Goal: Register for event/course

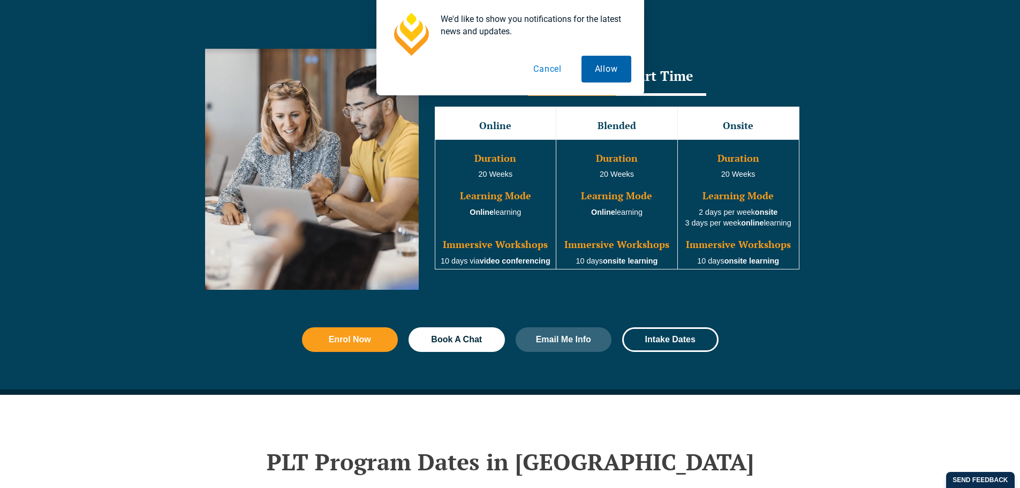
click at [623, 63] on button "Allow" at bounding box center [607, 69] width 50 height 27
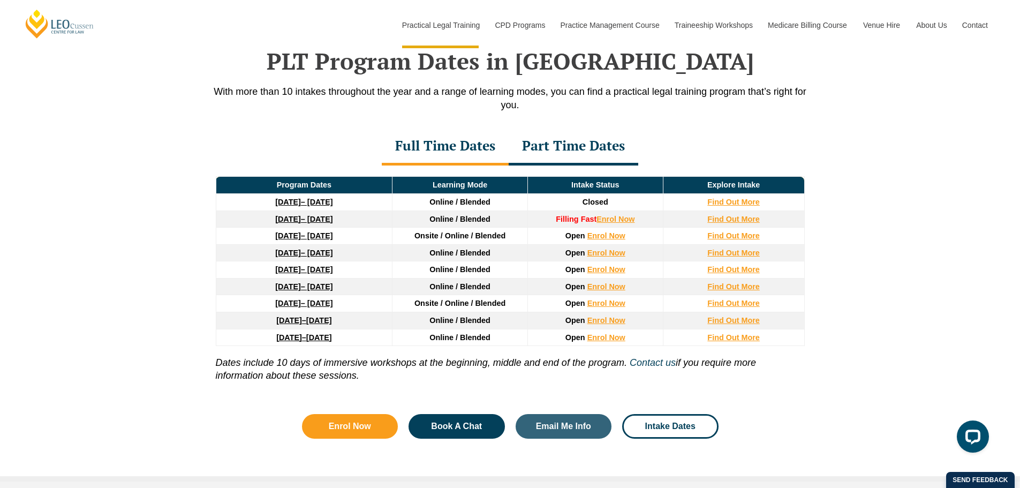
scroll to position [1375, 0]
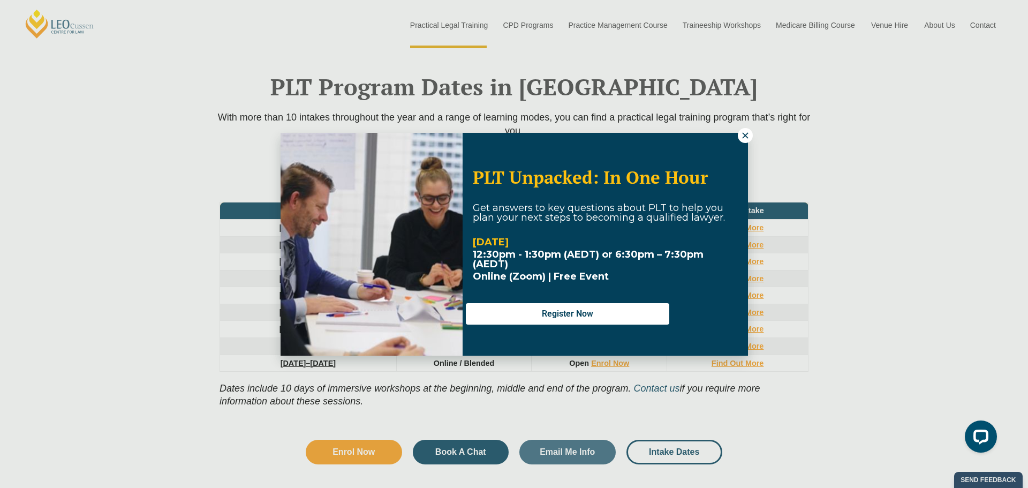
click at [743, 138] on icon at bounding box center [745, 135] width 6 height 6
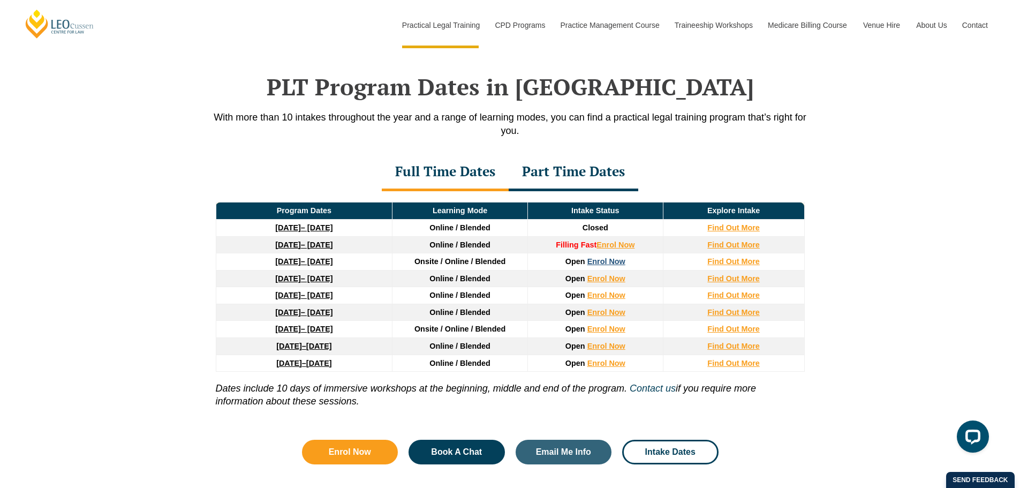
click at [606, 266] on link "Enrol Now" at bounding box center [607, 261] width 38 height 9
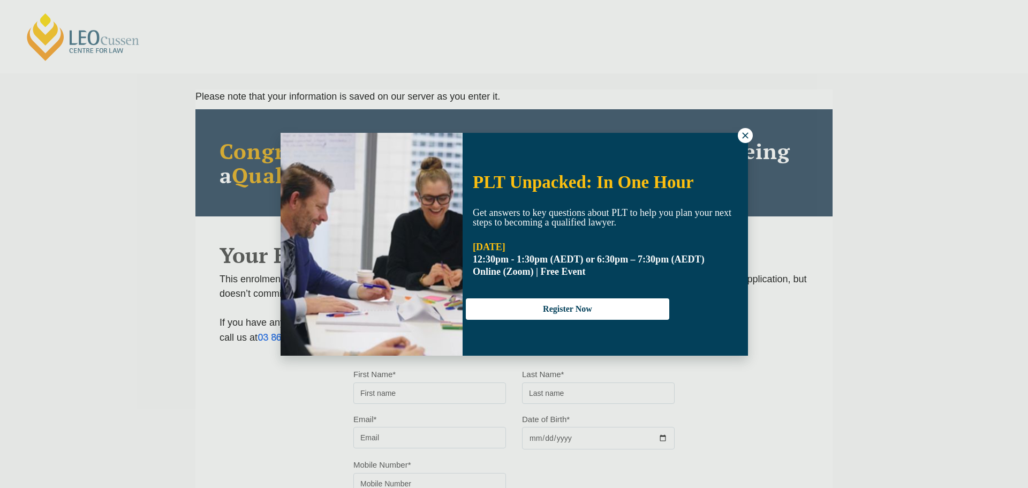
click at [753, 132] on div "PLT Unpacked: In One Hour Get answers to key questions about PLT to help you pl…" at bounding box center [514, 244] width 1028 height 488
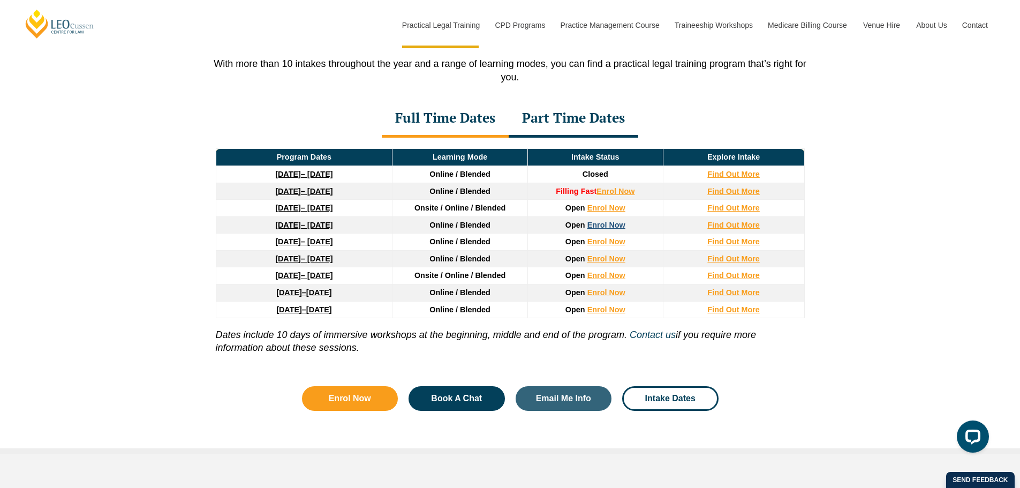
click at [592, 227] on link "Enrol Now" at bounding box center [607, 225] width 38 height 9
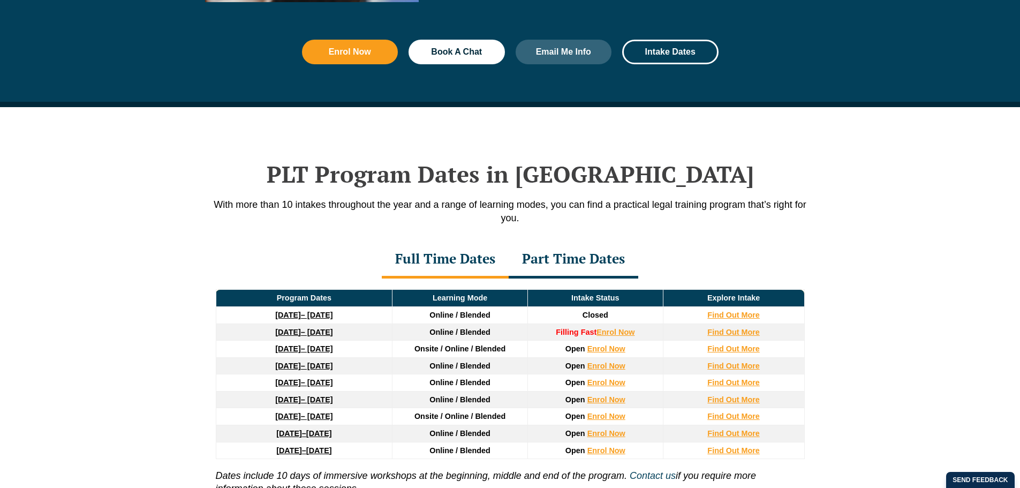
scroll to position [1288, 0]
click at [583, 274] on div "Part Time Dates" at bounding box center [574, 259] width 130 height 37
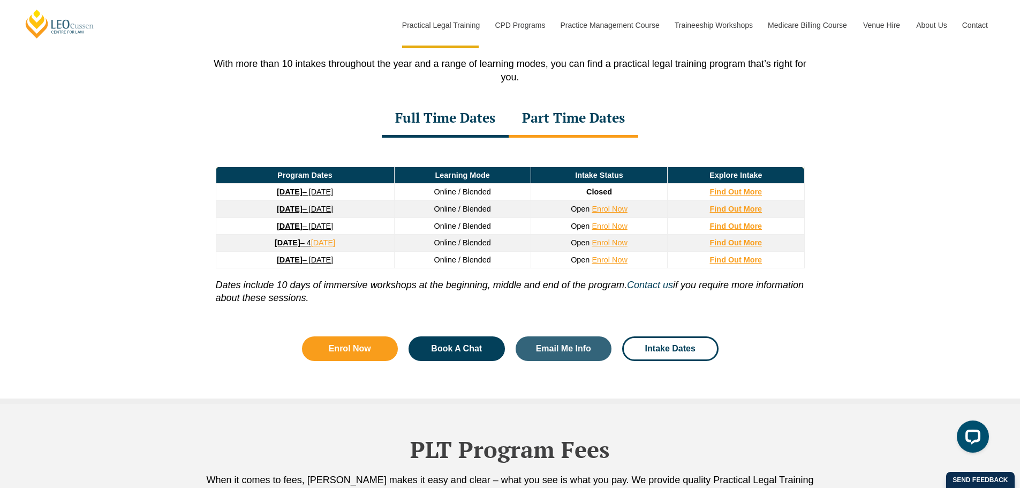
scroll to position [0, 0]
click at [757, 211] on strong "Find Out More" at bounding box center [736, 209] width 52 height 9
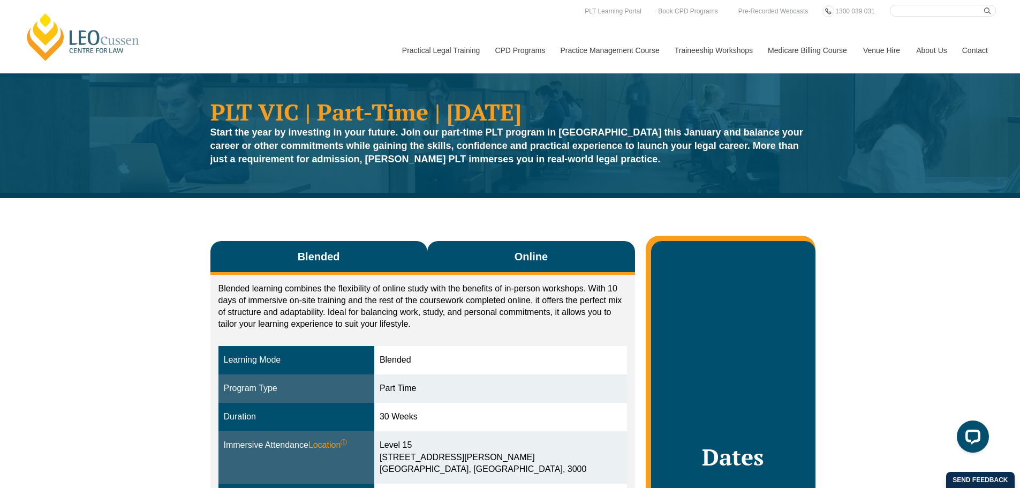
click at [502, 251] on button "Online" at bounding box center [531, 258] width 208 height 34
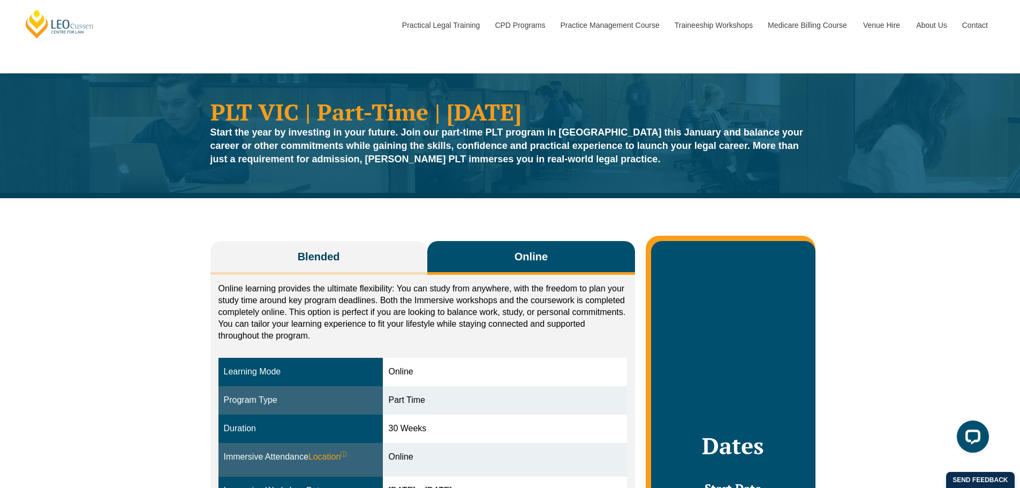
scroll to position [107, 0]
